Goal: Find specific page/section: Find specific page/section

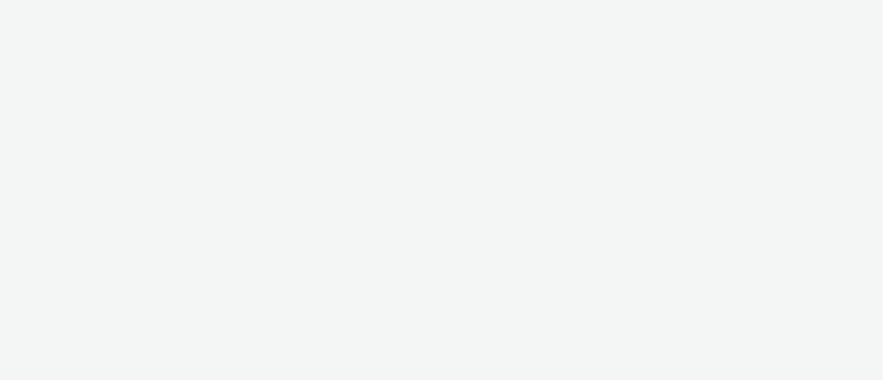
select select "ac009755-aa48-4799-8050-7a339a378eb8"
select select "79162ed7-0017-4339-93b0-3399b708648f"
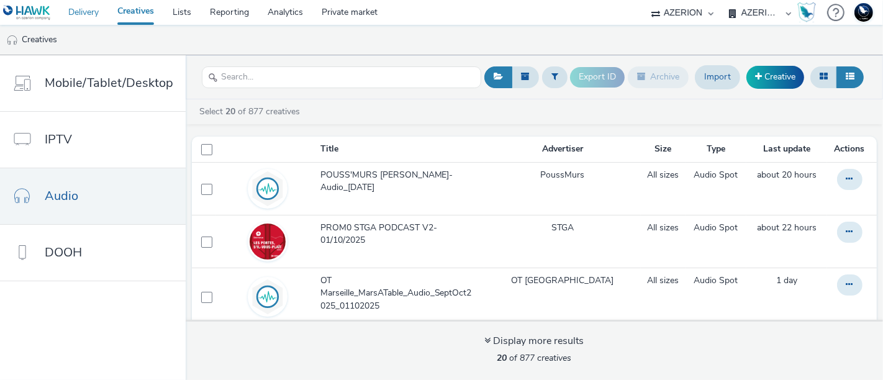
click at [89, 14] on link "Delivery" at bounding box center [83, 12] width 49 height 25
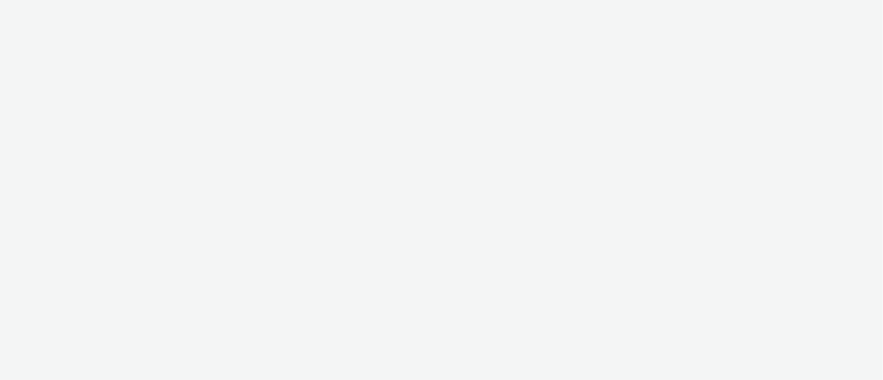
select select "ac009755-aa48-4799-8050-7a339a378eb8"
select select "79162ed7-0017-4339-93b0-3399b708648f"
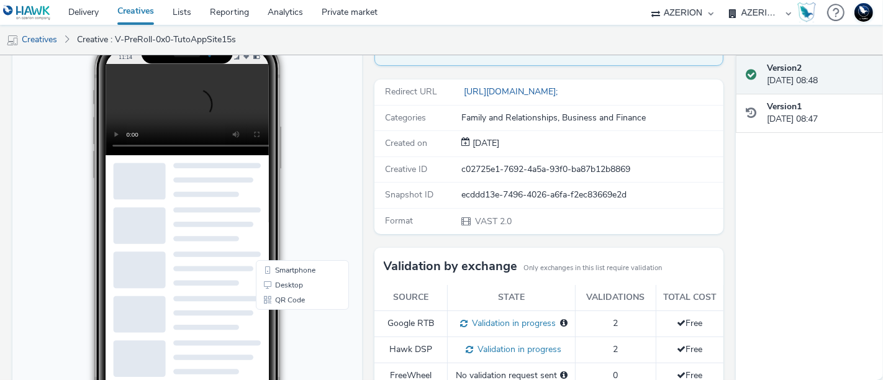
scroll to position [417, 0]
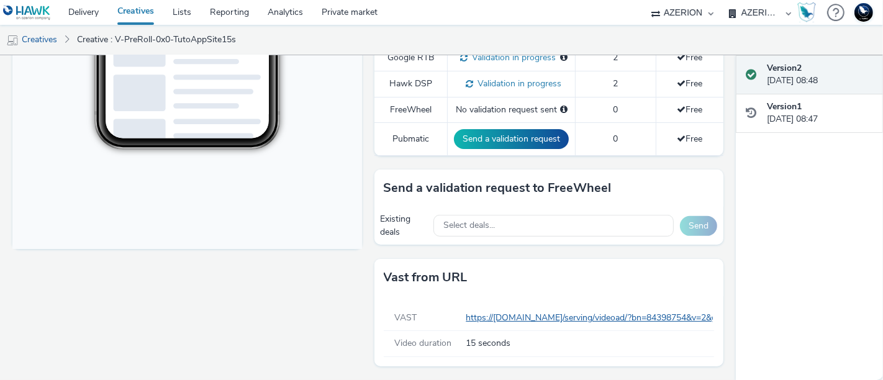
click at [525, 317] on link "https://server.adform.net/serving/videoad/?bn=84398754&v=2&gdpr=${gdpr}&gdpr_co…" at bounding box center [723, 318] width 515 height 12
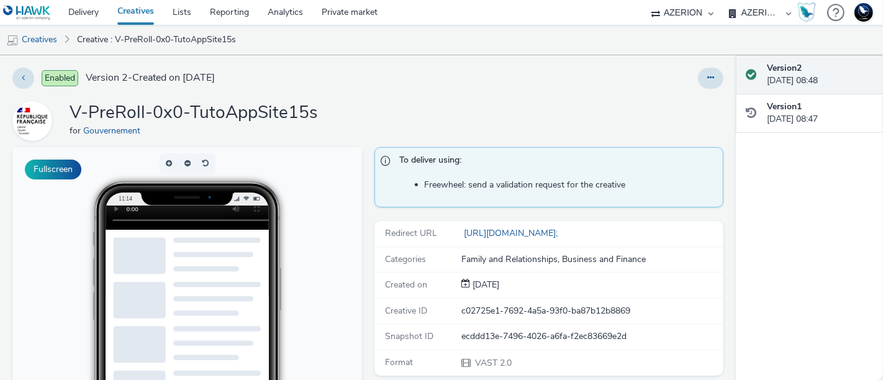
scroll to position [0, 0]
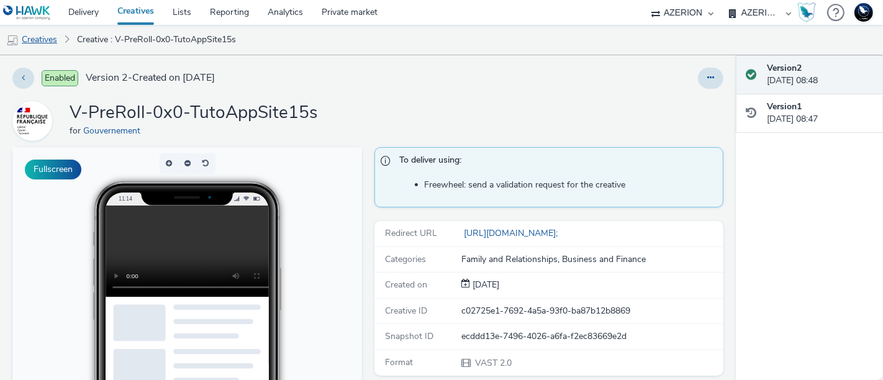
click at [57, 44] on link "Creatives" at bounding box center [31, 40] width 63 height 30
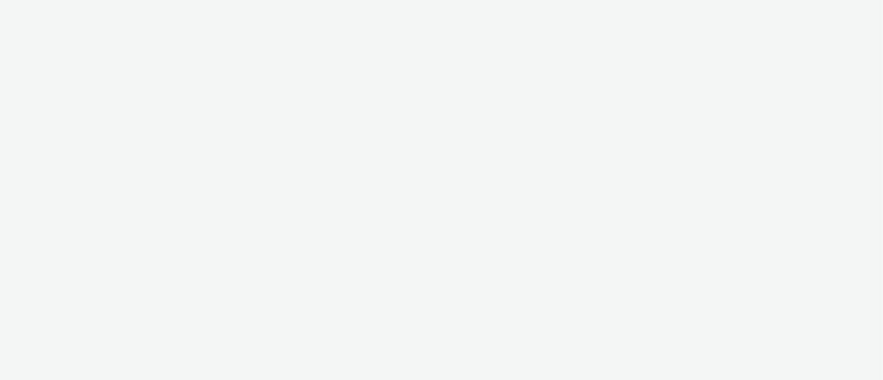
select select "ac009755-aa48-4799-8050-7a339a378eb8"
select select "79162ed7-0017-4339-93b0-3399b708648f"
